Goal: Use online tool/utility

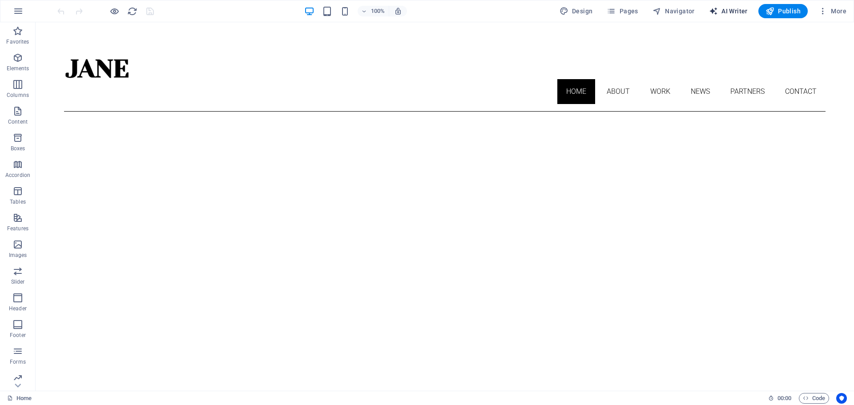
click at [732, 13] on span "AI Writer" at bounding box center [728, 11] width 39 height 9
select select "English"
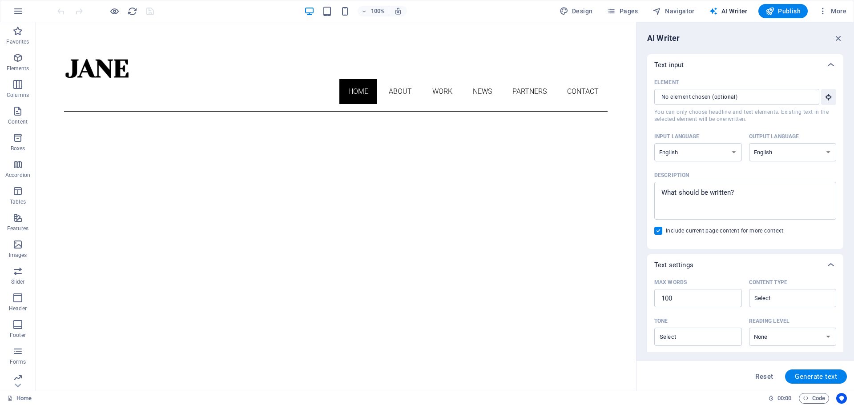
click at [591, 11] on span "Design" at bounding box center [575, 11] width 33 height 9
select select "px"
select select "300"
select select "px"
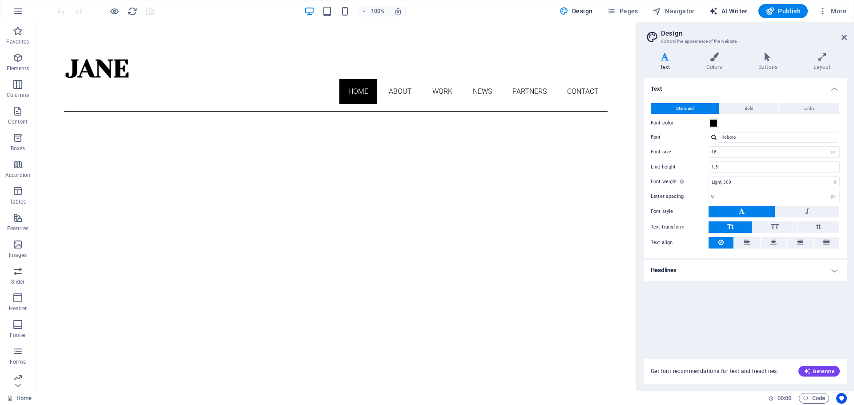
click at [734, 12] on span "AI Writer" at bounding box center [728, 11] width 39 height 9
select select "English"
